Goal: Information Seeking & Learning: Check status

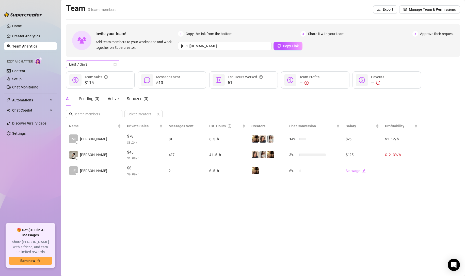
click at [93, 64] on span "Last 7 days" at bounding box center [92, 64] width 47 height 8
click at [93, 73] on div "Last 24 hours" at bounding box center [92, 75] width 45 height 6
click at [34, 35] on link "Creator Analytics" at bounding box center [32, 36] width 41 height 8
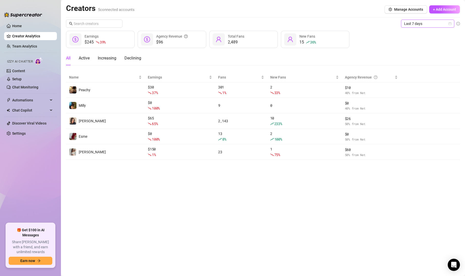
click at [428, 24] on span "Last 7 days" at bounding box center [427, 24] width 47 height 8
click at [423, 33] on div "Last 24 hours" at bounding box center [427, 34] width 45 height 6
click at [433, 19] on div "Creators 5 connected accounts Manage Accounts + Add Account Last 7 days $245 39…" at bounding box center [263, 82] width 394 height 156
click at [429, 24] on span "Last 7 days" at bounding box center [427, 24] width 47 height 8
click at [415, 33] on div "Last 24 hours" at bounding box center [427, 34] width 45 height 6
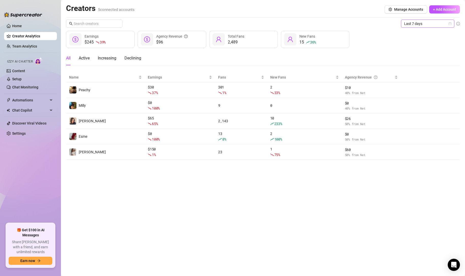
click at [418, 26] on span "Last 7 days" at bounding box center [427, 24] width 47 height 8
click at [421, 34] on div "Last 24 hours" at bounding box center [427, 34] width 45 height 6
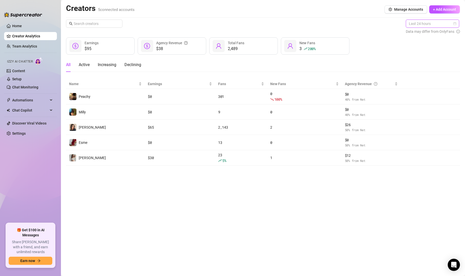
click at [429, 26] on span "Last 24 hours" at bounding box center [432, 24] width 47 height 8
click at [425, 43] on div "Last 7 days" at bounding box center [433, 42] width 45 height 6
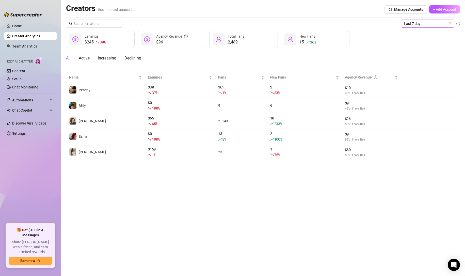
click at [440, 21] on span "Last 7 days" at bounding box center [427, 24] width 47 height 8
click at [420, 32] on div "Last 24 hours" at bounding box center [427, 34] width 45 height 6
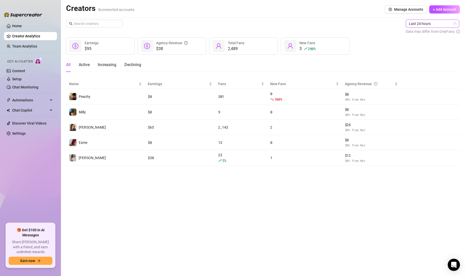
click at [27, 42] on ul "Home Creator Analytics Team Analytics Izzy AI Chatter Content Setup Chat Monito…" at bounding box center [30, 120] width 53 height 201
click at [27, 44] on link "Team Analytics" at bounding box center [24, 46] width 25 height 4
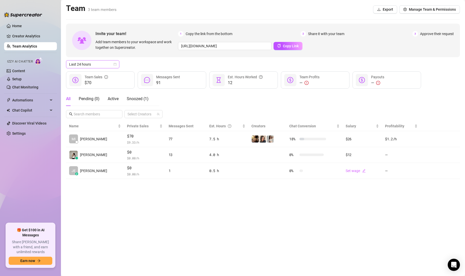
click at [83, 67] on span "Last 24 hours" at bounding box center [92, 64] width 47 height 8
click at [89, 83] on div "Last 7 days" at bounding box center [92, 83] width 45 height 6
click at [19, 34] on link "Creator Analytics" at bounding box center [32, 36] width 41 height 8
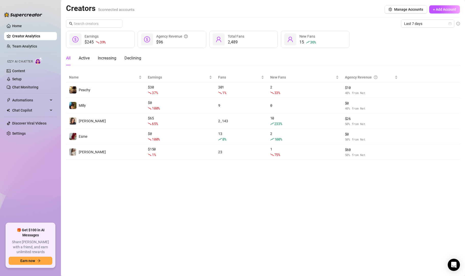
click at [163, 193] on main "Creators 5 connected accounts Manage Accounts + Add Account Last 7 days $245 39…" at bounding box center [263, 138] width 404 height 276
click at [207, 193] on main "Creators 5 connected accounts Manage Accounts + Add Account Last 7 days $245 39…" at bounding box center [263, 138] width 404 height 276
click at [411, 23] on span "Last 7 days" at bounding box center [427, 24] width 47 height 8
click at [422, 50] on div "Last 30 days" at bounding box center [427, 50] width 45 height 6
click at [429, 25] on span "Last 30 days" at bounding box center [427, 24] width 47 height 8
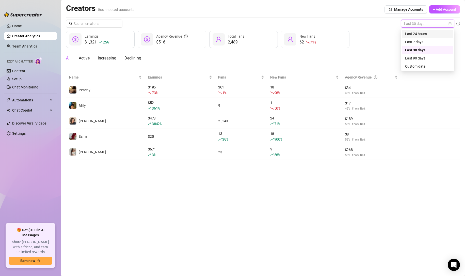
click at [417, 33] on div "Last 24 hours" at bounding box center [427, 34] width 45 height 6
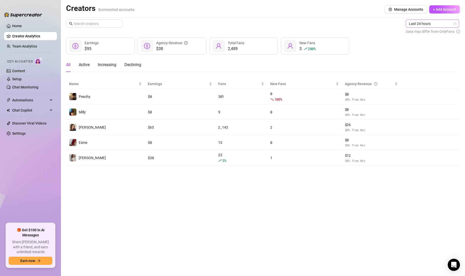
click at [446, 25] on span "Last 24 hours" at bounding box center [432, 24] width 47 height 8
click at [429, 39] on div "Last 7 days" at bounding box center [432, 42] width 51 height 8
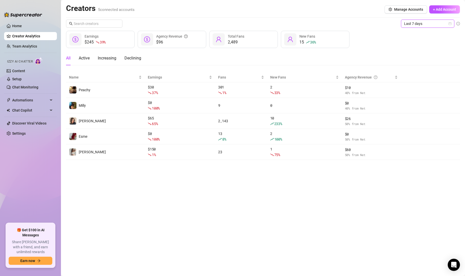
click at [428, 27] on span "Last 7 days" at bounding box center [427, 24] width 47 height 8
click at [423, 35] on div "Last 24 hours" at bounding box center [427, 34] width 45 height 6
click at [425, 21] on span "Last 7 days" at bounding box center [427, 24] width 47 height 8
click at [424, 36] on div "Last 24 hours" at bounding box center [427, 34] width 45 height 6
click at [416, 21] on span "Last 7 days" at bounding box center [427, 24] width 47 height 8
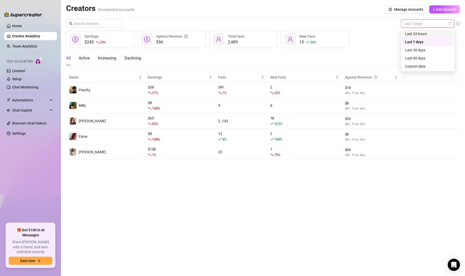
click at [420, 31] on div "Last 24 hours" at bounding box center [427, 34] width 45 height 6
